Goal: Task Accomplishment & Management: Use online tool/utility

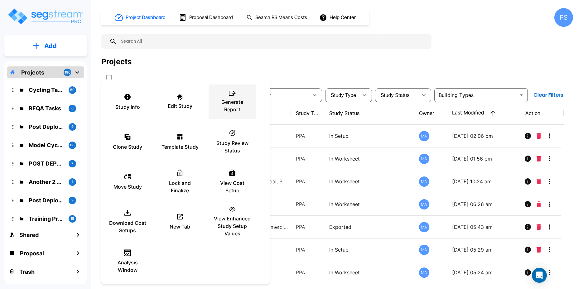
click at [235, 103] on p "Generate Report" at bounding box center [231, 105] width 37 height 15
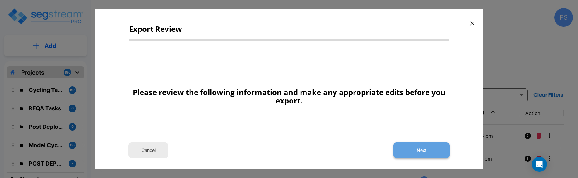
click at [408, 147] on button "Next" at bounding box center [421, 150] width 56 height 16
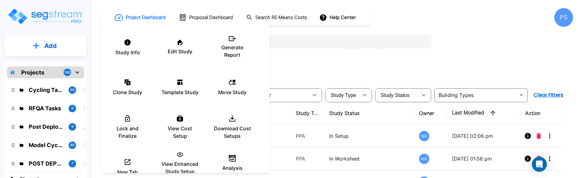
click at [292, 56] on div at bounding box center [289, 89] width 578 height 178
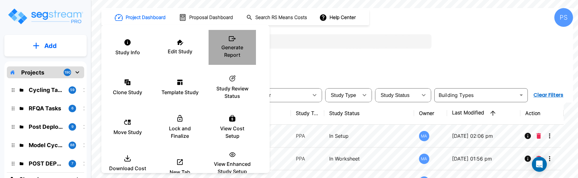
click at [231, 49] on p "Generate Report" at bounding box center [231, 51] width 37 height 15
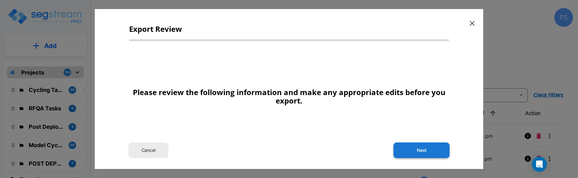
click at [412, 146] on button "Next" at bounding box center [421, 150] width 56 height 16
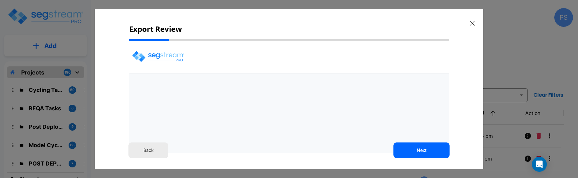
select select "2025"
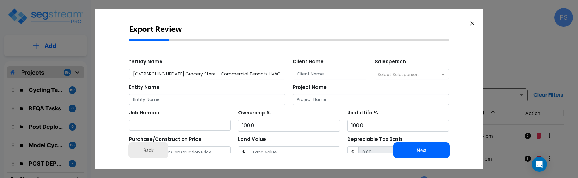
scroll to position [0, 0]
click at [421, 150] on button "Next" at bounding box center [421, 150] width 56 height 16
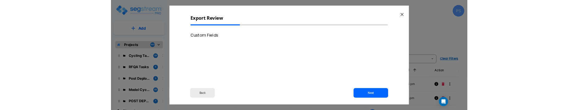
scroll to position [0, 0]
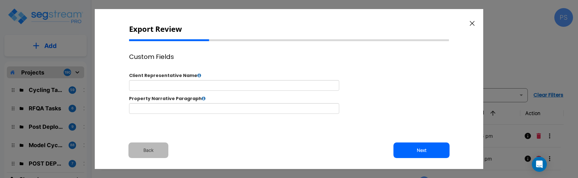
click at [147, 155] on button "Back" at bounding box center [148, 150] width 40 height 16
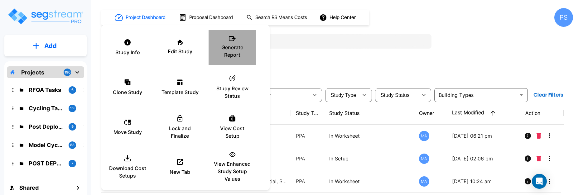
click at [234, 53] on p "Generate Report" at bounding box center [231, 51] width 37 height 15
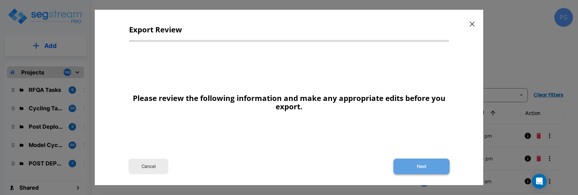
click at [417, 169] on button "Next" at bounding box center [421, 167] width 56 height 16
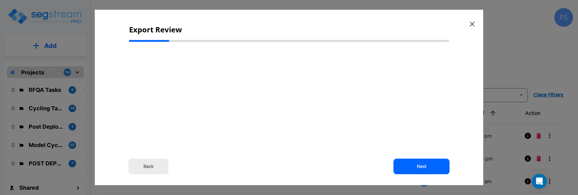
select select "2025"
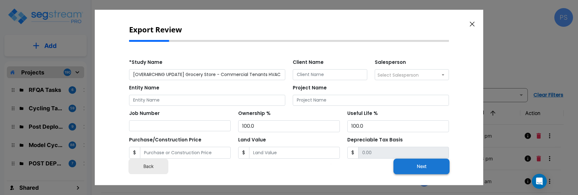
click at [413, 162] on button "Next" at bounding box center [421, 167] width 56 height 16
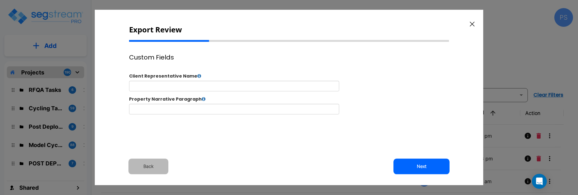
click at [156, 166] on button "Back" at bounding box center [148, 167] width 40 height 16
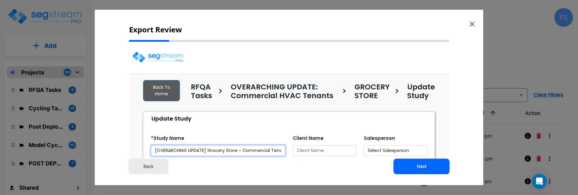
select select "2025"
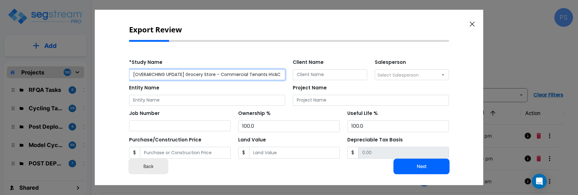
scroll to position [133, 0]
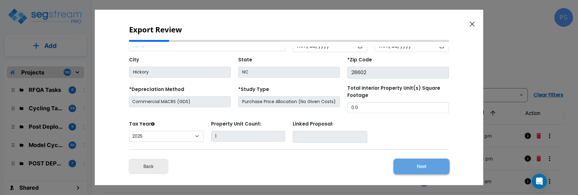
click at [424, 165] on button "Next" at bounding box center [421, 167] width 56 height 16
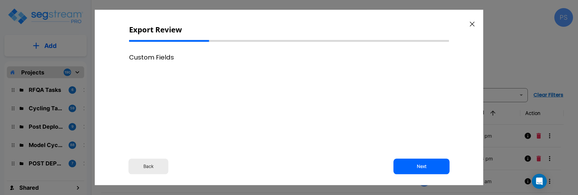
scroll to position [0, 0]
